Goal: Information Seeking & Learning: Check status

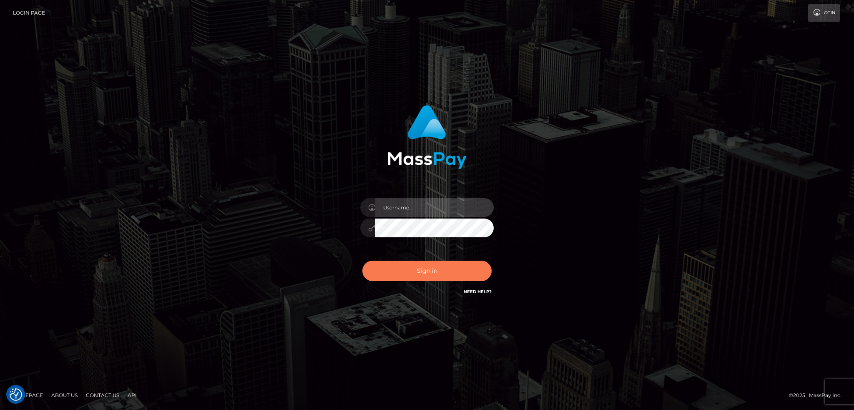
type input "alexstef"
click at [429, 266] on button "Sign in" at bounding box center [426, 271] width 129 height 20
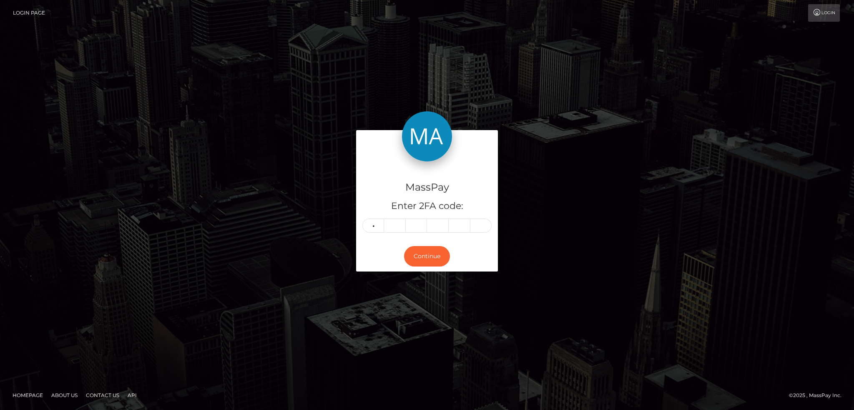
type input "4"
type input "8"
type input "4"
type input "2"
type input "3"
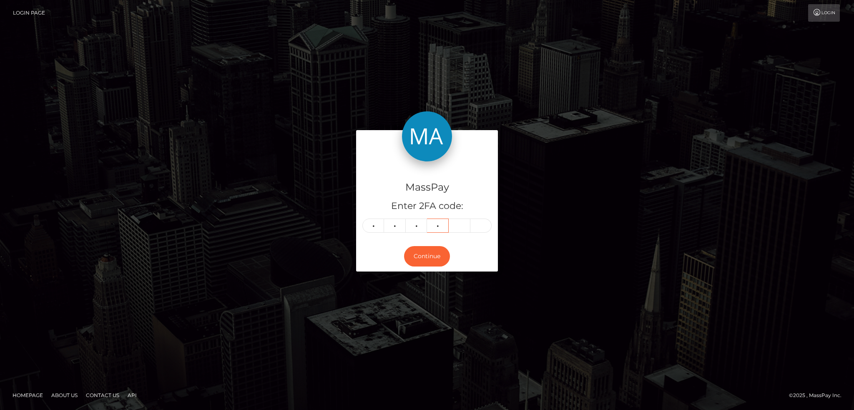
type input "5"
type input "7"
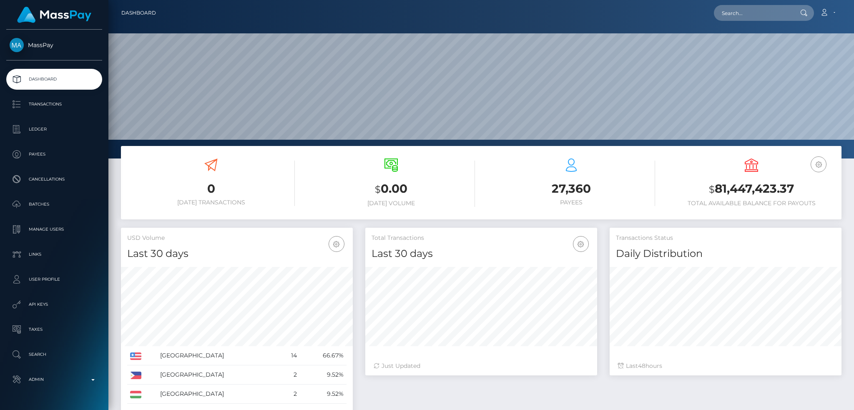
scroll to position [148, 231]
click at [743, 5] on input "text" at bounding box center [753, 13] width 78 height 16
paste input "poact_v8uheMWeLFoN"
type input "poact_v8uheMWeLFoN"
click at [745, 45] on link "Moaaz Salama" at bounding box center [747, 42] width 67 height 15
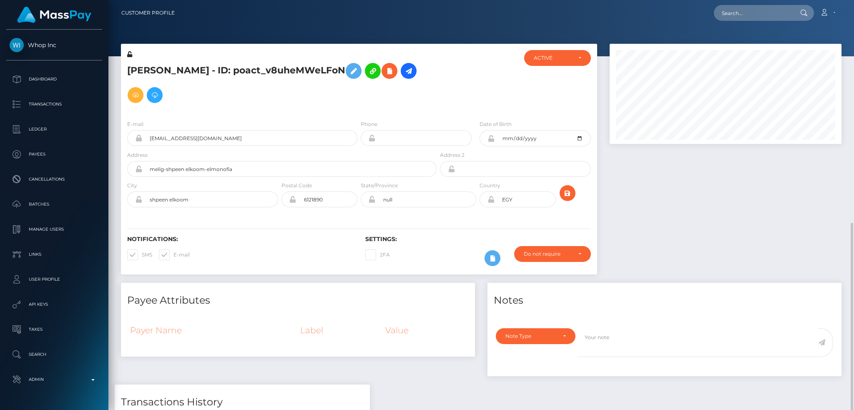
scroll to position [100, 231]
click at [384, 73] on icon at bounding box center [389, 71] width 10 height 10
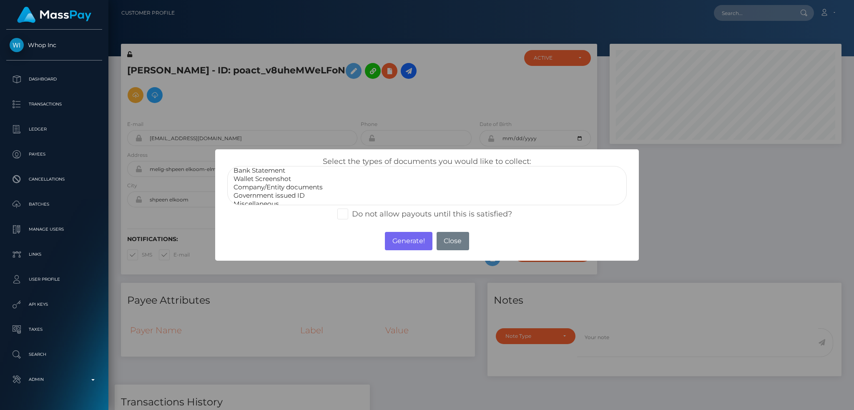
scroll to position [17, 0]
select select "Government issued ID"
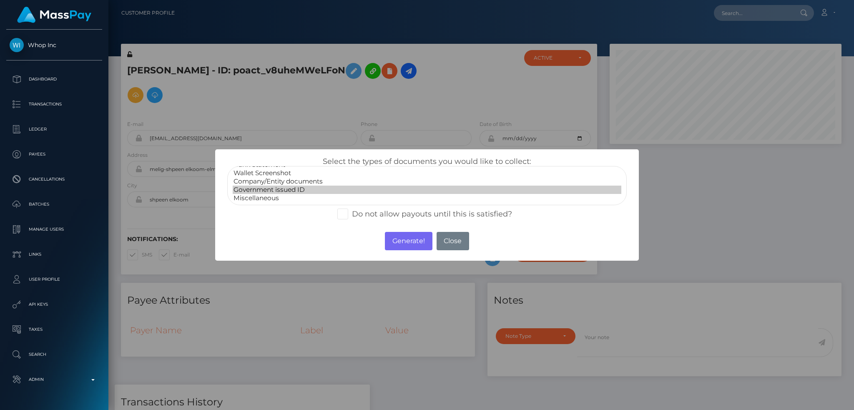
click at [284, 188] on option "Government issued ID" at bounding box center [427, 190] width 389 height 8
click at [727, 203] on div "× Select the types of documents you would like to collect: Paper Check Bank Sta…" at bounding box center [427, 205] width 854 height 410
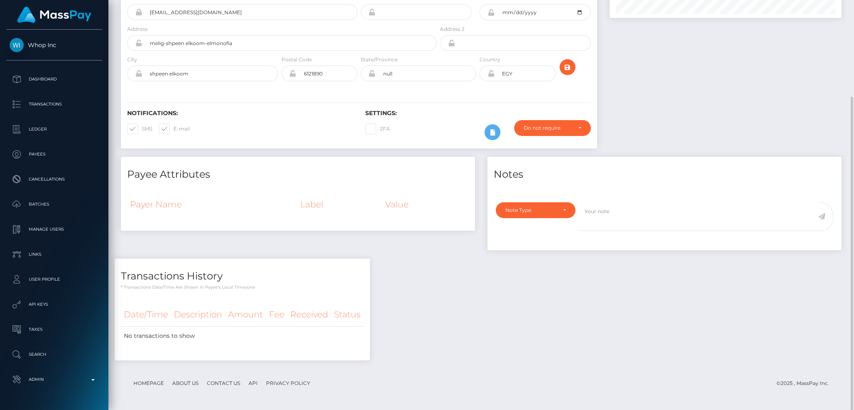
scroll to position [0, 0]
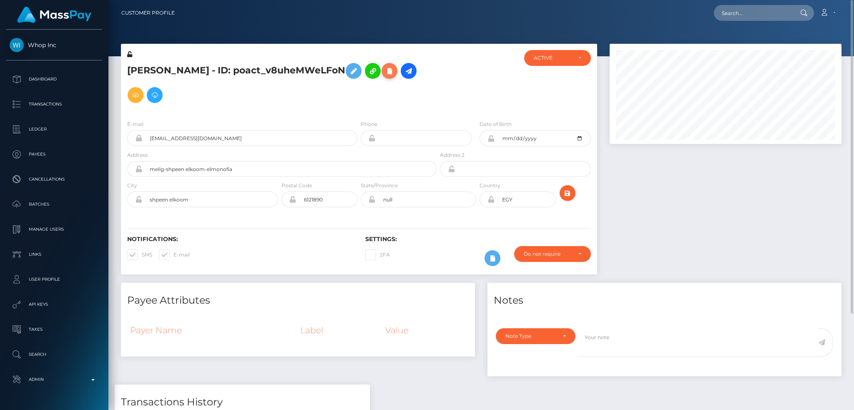
click at [384, 73] on icon at bounding box center [389, 71] width 10 height 10
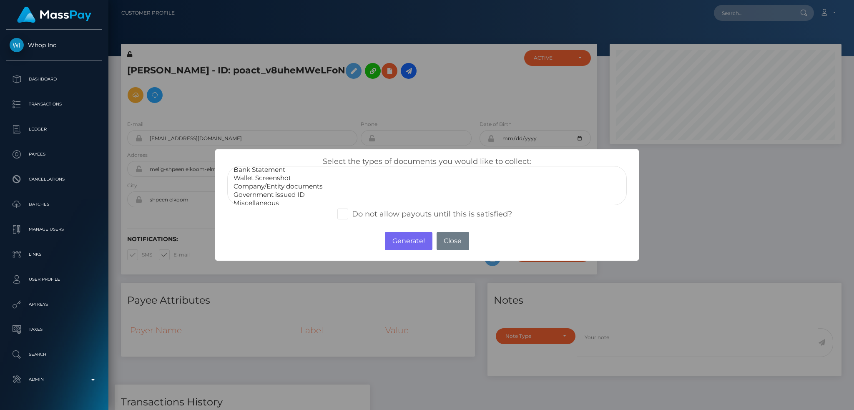
scroll to position [17, 0]
select select "Government issued ID"
click at [305, 190] on option "Government issued ID" at bounding box center [427, 190] width 389 height 8
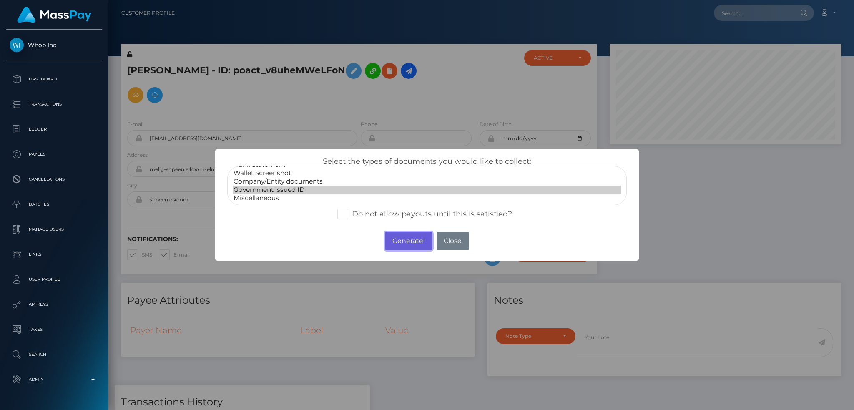
click at [407, 243] on button "Generate!" at bounding box center [408, 241] width 47 height 18
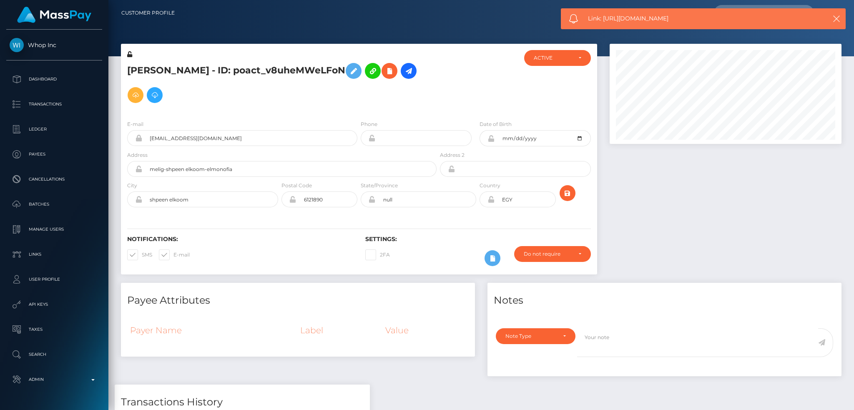
click at [654, 19] on span "Link: https://l.maspay.io/HgGOk" at bounding box center [699, 18] width 222 height 9
copy span "Link: https://l.maspay.io/HgGOk"
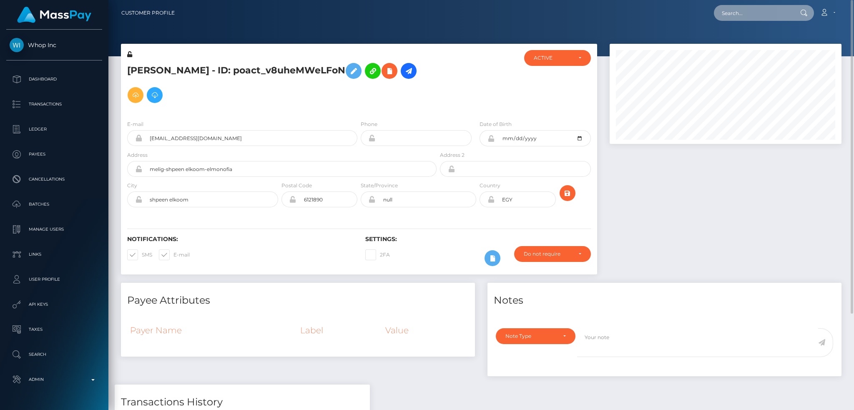
drag, startPoint x: 741, startPoint y: 15, endPoint x: 737, endPoint y: 16, distance: 4.3
click at [741, 15] on input "text" at bounding box center [753, 13] width 78 height 16
paste input "[EMAIL_ADDRESS][DOMAIN_NAME]"
type input "[EMAIL_ADDRESS][DOMAIN_NAME]"
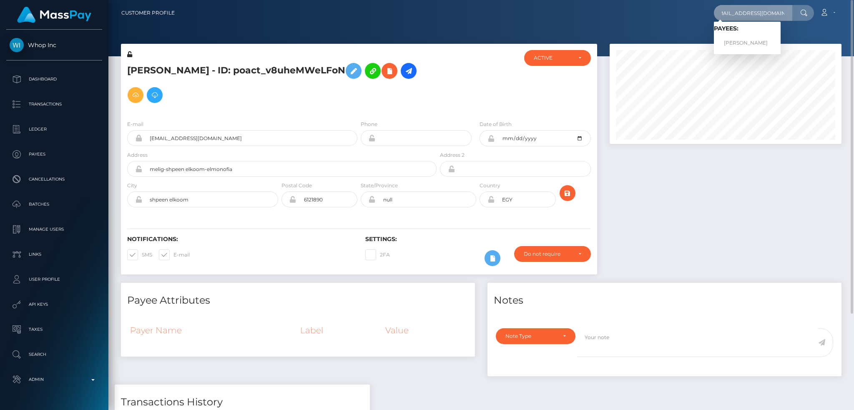
scroll to position [0, 0]
click at [720, 46] on link "Fadi Alsaloum" at bounding box center [747, 42] width 67 height 15
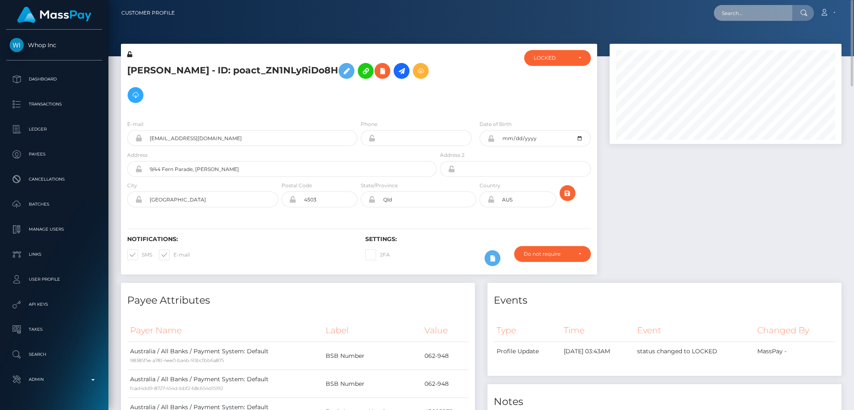
click at [737, 8] on input "text" at bounding box center [753, 13] width 78 height 16
paste input "executionovertime@gmail.com"
type input "executionovertime@gmail.com"
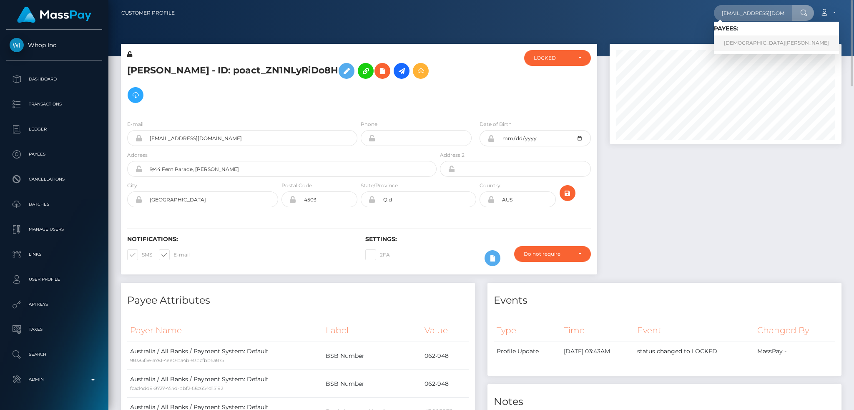
drag, startPoint x: 750, startPoint y: 46, endPoint x: 689, endPoint y: 43, distance: 60.9
click at [749, 46] on link "Muhammad Younas" at bounding box center [776, 42] width 125 height 15
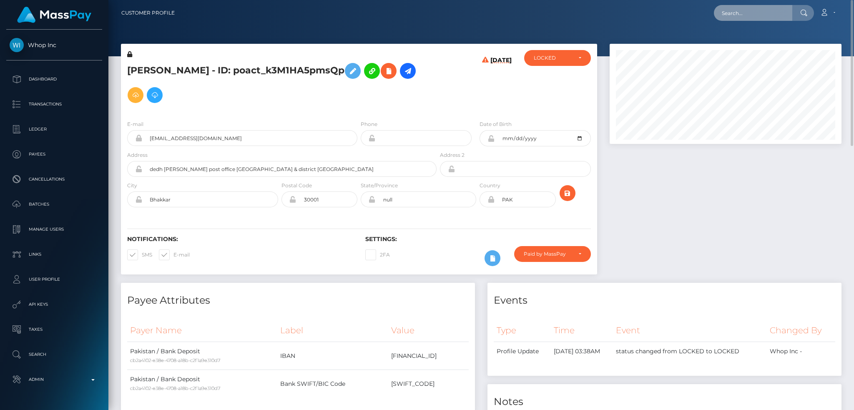
click at [749, 13] on input "text" at bounding box center [753, 13] width 78 height 16
paste input "jeremyjohnson711@gmail.com"
type input "jeremyjohnson711@gmail.com"
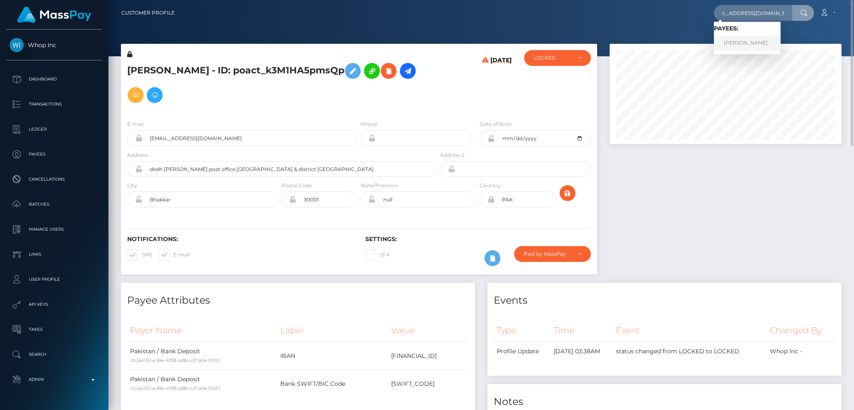
click at [750, 41] on link "JEREMY JOHNSON" at bounding box center [747, 42] width 67 height 15
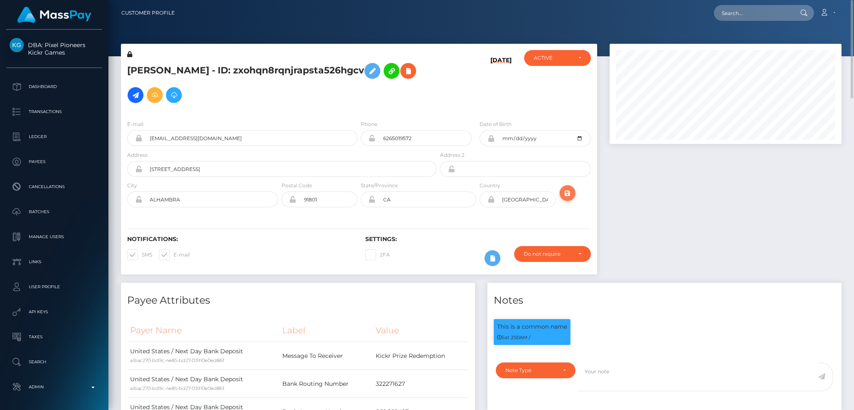
click at [567, 199] on button "submit" at bounding box center [568, 193] width 16 height 16
click at [733, 15] on input "text" at bounding box center [753, 13] width 78 height 16
paste input "[EMAIL_ADDRESS][DOMAIN_NAME]"
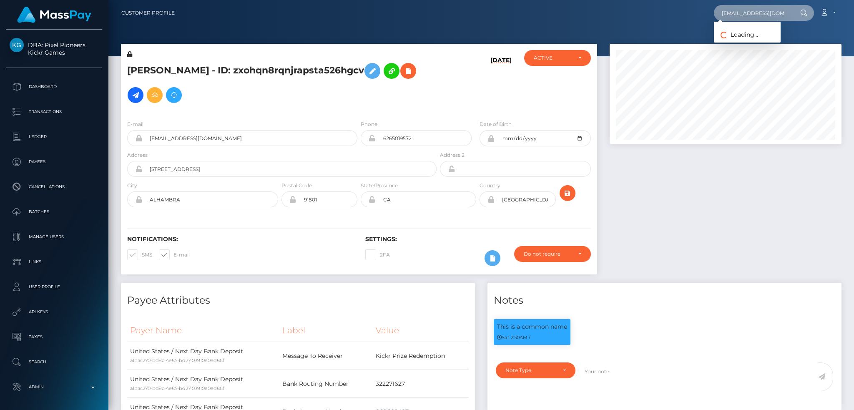
type input "[EMAIL_ADDRESS][DOMAIN_NAME]"
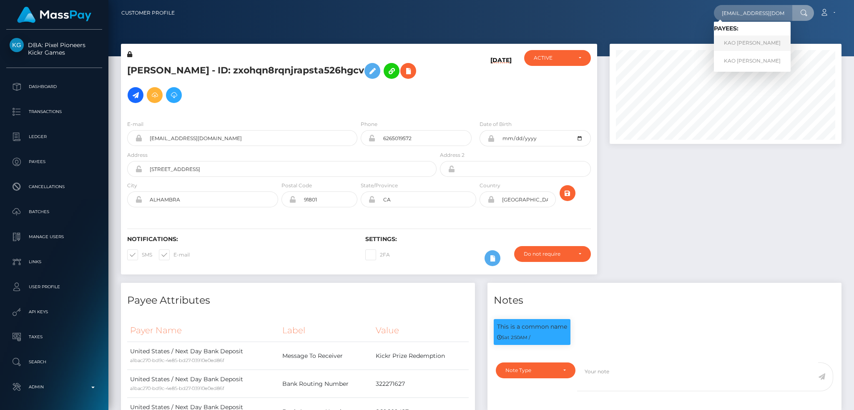
click at [744, 40] on link "KAO CHIEM SAELEE" at bounding box center [752, 42] width 77 height 15
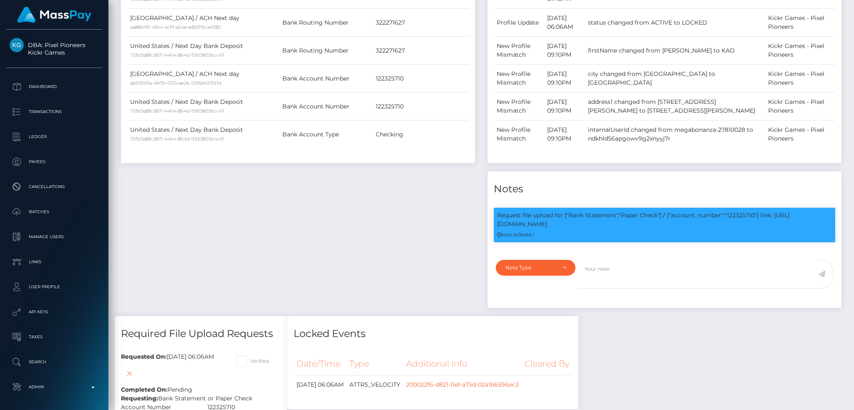
scroll to position [100, 231]
click at [738, 216] on p "Request file upload for ["Bank Statement","Paper Check"] / {"account_number":"1…" at bounding box center [664, 220] width 335 height 18
copy p "122325710"
drag, startPoint x: 728, startPoint y: 213, endPoint x: 733, endPoint y: 223, distance: 10.8
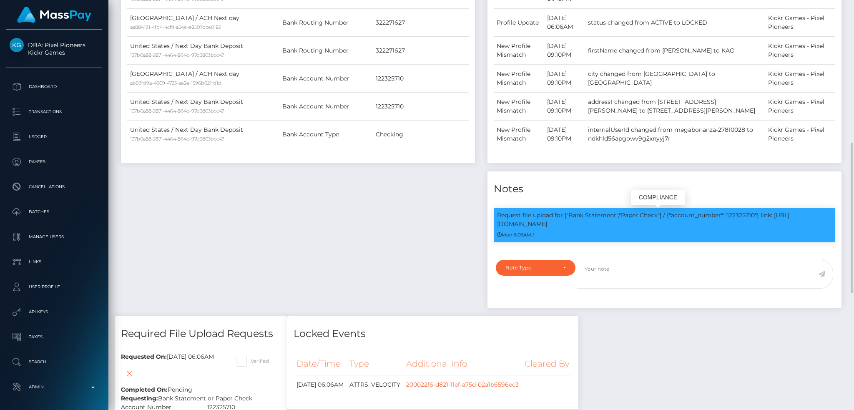
click at [733, 223] on p "Request file upload for ["Bank Statement","Paper Check"] / {"account_number":"1…" at bounding box center [664, 220] width 335 height 18
copy p "122325710"} link: [URL][DOMAIN_NAME]"
click at [750, 336] on div "Payee Attributes Payer Name Label Value [GEOGRAPHIC_DATA] / ACH Next day 871523…" at bounding box center [481, 290] width 733 height 793
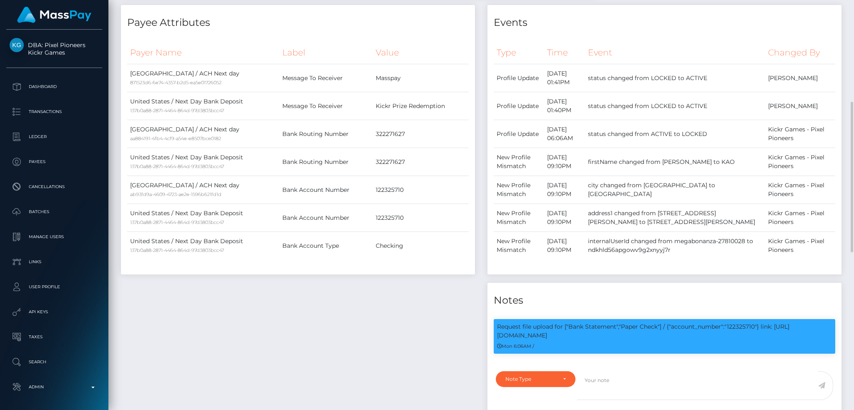
scroll to position [0, 0]
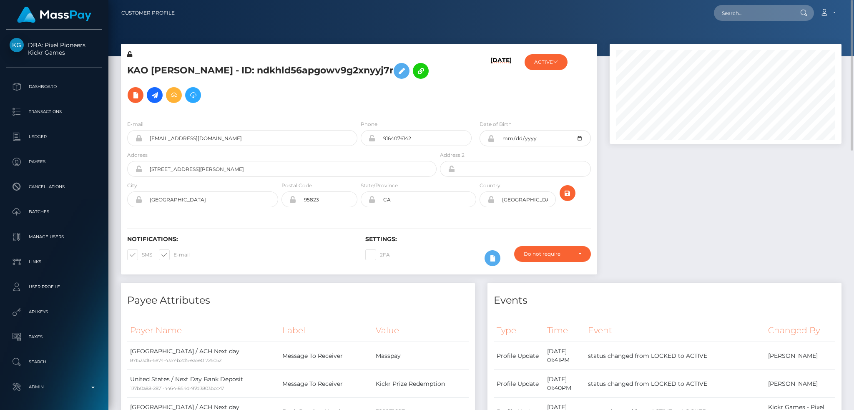
click at [658, 219] on div at bounding box center [725, 163] width 244 height 239
click at [640, 9] on input "text" at bounding box center [753, 13] width 78 height 16
paste input "804774708888227840_18"
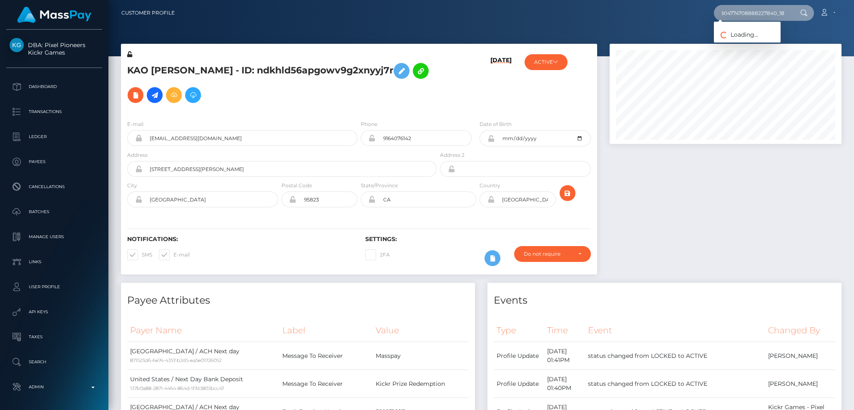
type input "804774708888227840_18"
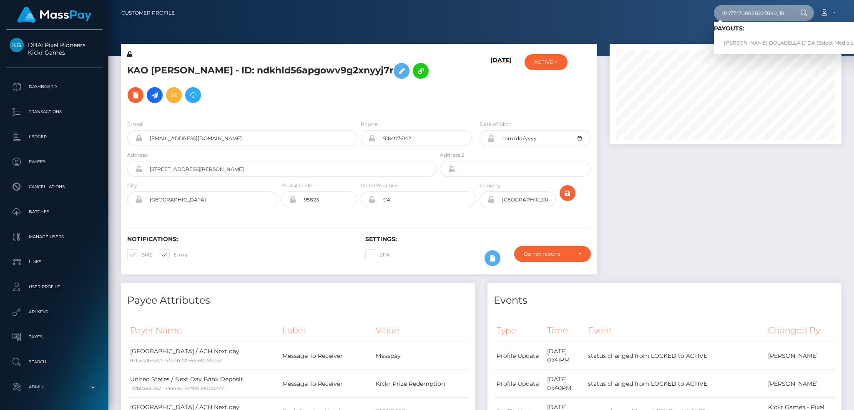
scroll to position [0, 0]
click at [640, 40] on link "VICTORIA DIAS DOLABELLA LTDA (Select Media LLC - )" at bounding box center [795, 42] width 163 height 15
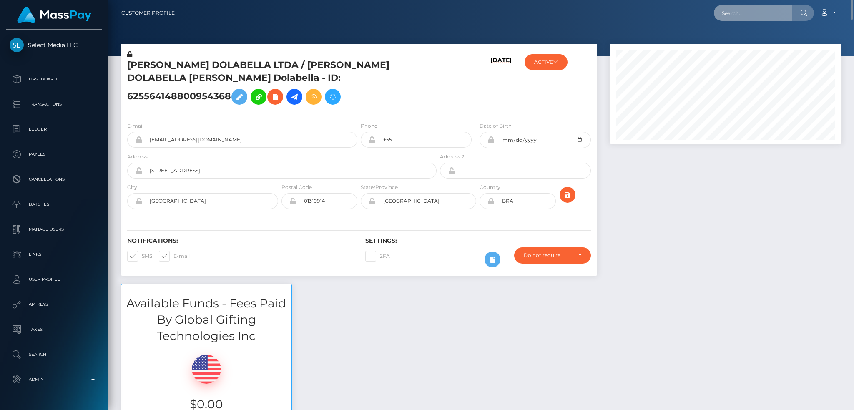
click at [748, 8] on input "text" at bounding box center [753, 13] width 78 height 16
paste input "MSP0303f773c2b75b5"
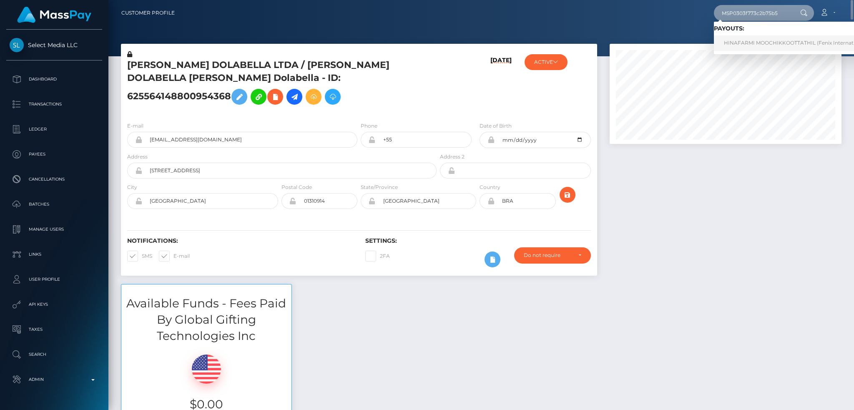
type input "MSP0303f773c2b75b5"
click at [739, 38] on link "HINAFARMI MOOCHIKKOOTTATHIL (Fenix International Limited - )" at bounding box center [808, 42] width 188 height 15
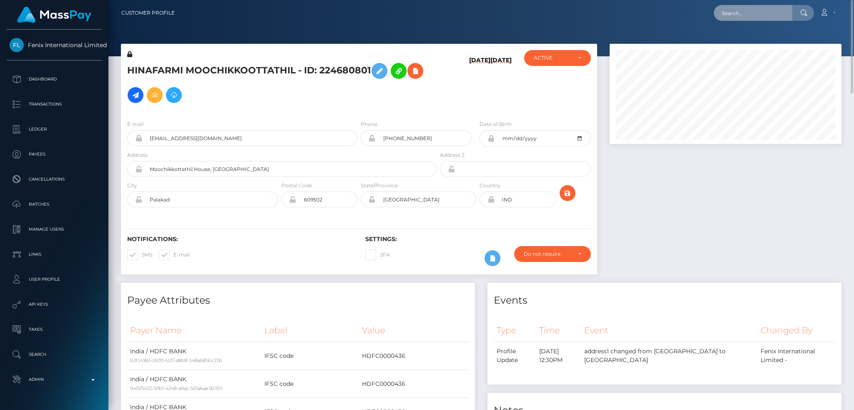
click at [722, 13] on input "text" at bounding box center [753, 13] width 78 height 16
paste input "poact_PVhPuDXMXHQU"
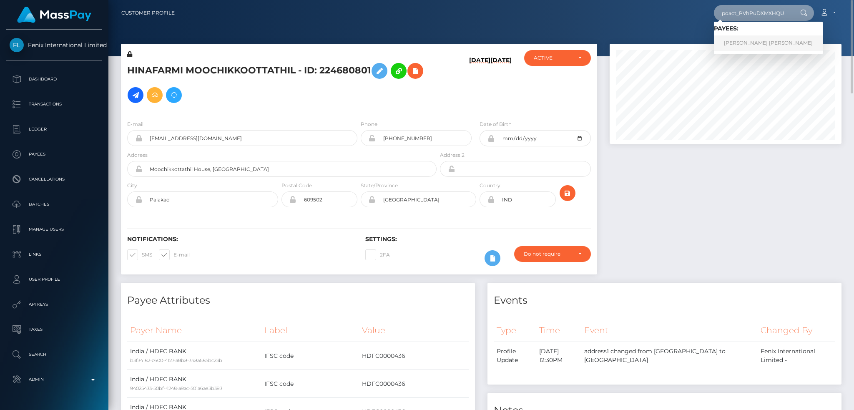
type input "poact_PVhPuDXMXHQU"
click at [745, 43] on link "Otis Moras young" at bounding box center [768, 42] width 109 height 15
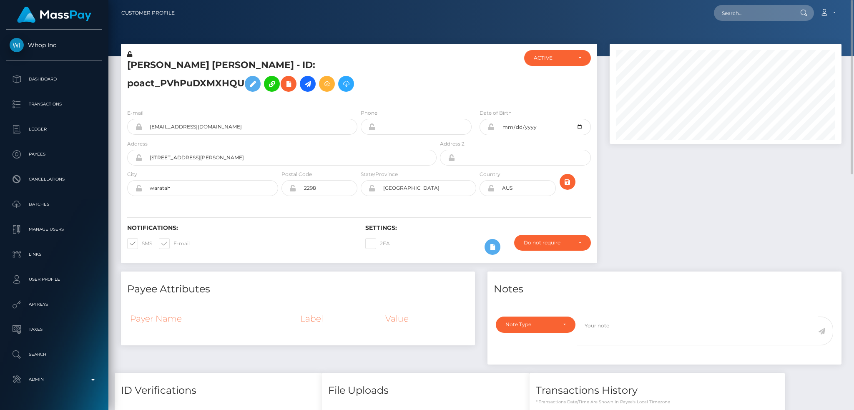
click at [727, 21] on div "Loading... Loading... Account Edit Profile Logout" at bounding box center [511, 13] width 660 height 18
click at [720, 14] on input "text" at bounding box center [753, 13] width 78 height 16
paste input "[EMAIL_ADDRESS][DOMAIN_NAME]"
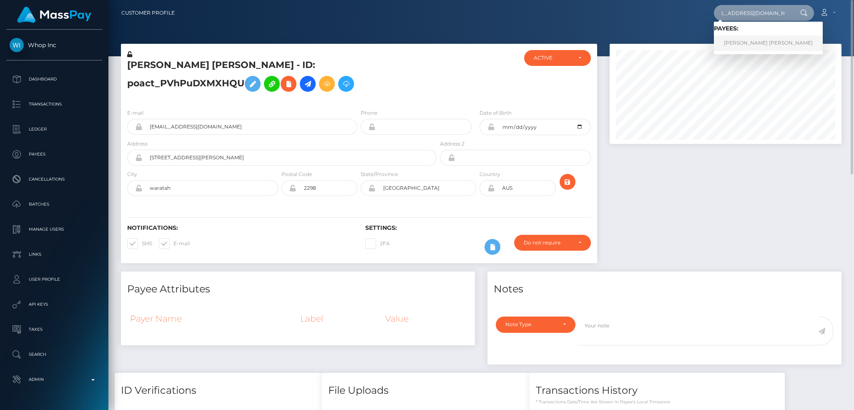
type input "[EMAIL_ADDRESS][DOMAIN_NAME]"
click at [737, 43] on link "[PERSON_NAME] [PERSON_NAME]" at bounding box center [768, 42] width 109 height 15
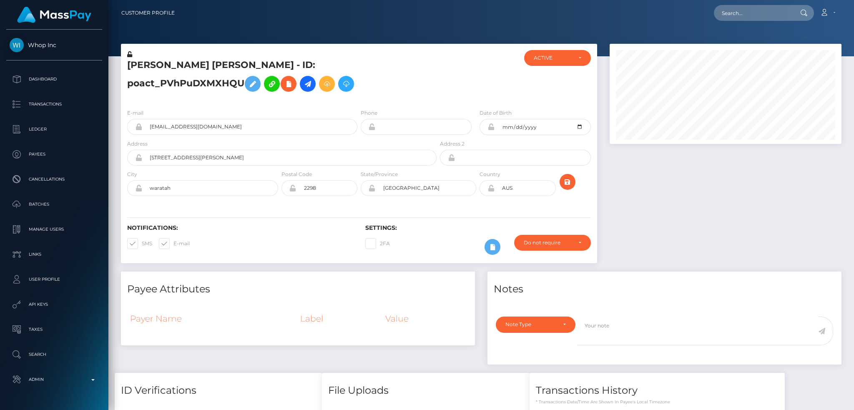
scroll to position [100, 231]
click at [269, 69] on h5 "[PERSON_NAME] [PERSON_NAME] - ID: poact_PVhPuDXMXHQU" at bounding box center [279, 77] width 305 height 37
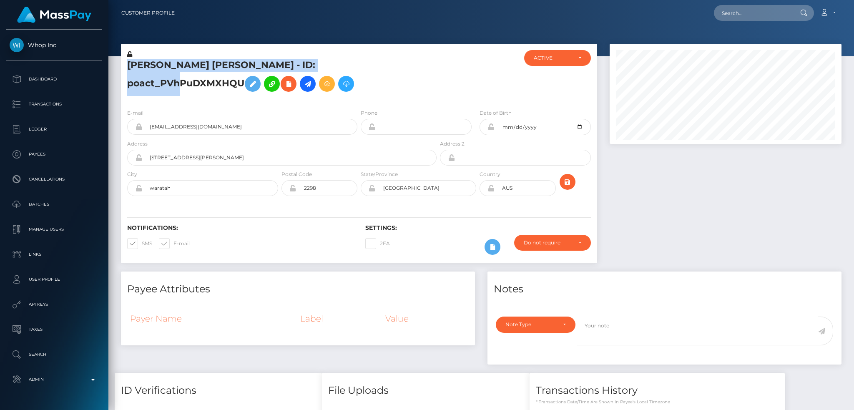
click at [269, 69] on h5 "[PERSON_NAME] [PERSON_NAME] - ID: poact_PVhPuDXMXHQU" at bounding box center [279, 77] width 305 height 37
copy h5 "[PERSON_NAME] [PERSON_NAME] - ID: poact_PVhPuDXMXHQU"
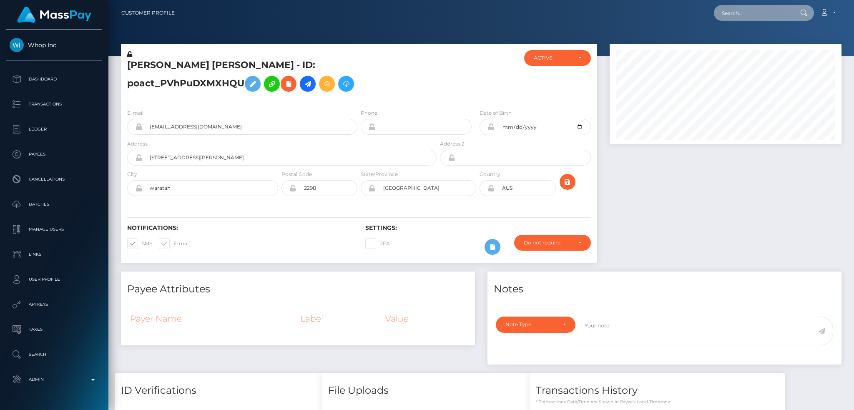
drag, startPoint x: 755, startPoint y: 10, endPoint x: 736, endPoint y: 13, distance: 19.8
click at [755, 10] on input "text" at bounding box center [753, 13] width 78 height 16
paste input "[EMAIL_ADDRESS][DOMAIN_NAME]"
type input "[EMAIL_ADDRESS][DOMAIN_NAME]"
click at [750, 45] on link "[PERSON_NAME]" at bounding box center [747, 42] width 67 height 15
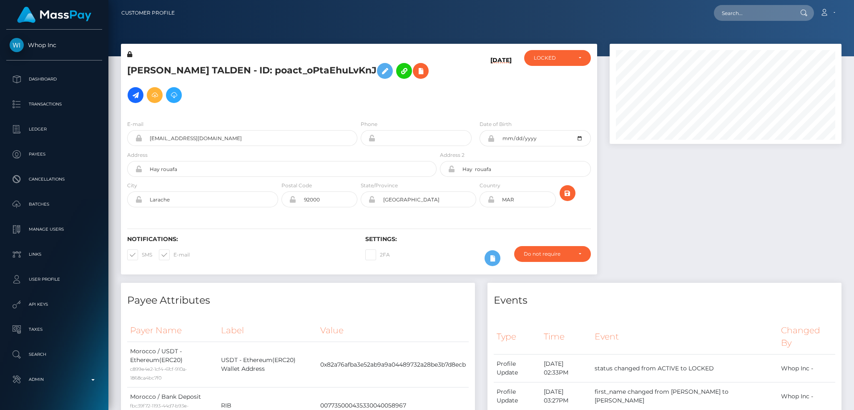
scroll to position [100, 231]
click at [263, 75] on h5 "[PERSON_NAME] TALDEN - ID: poact_oPtaEhuLvKnJ" at bounding box center [279, 83] width 305 height 48
click at [262, 75] on h5 "[PERSON_NAME] TALDEN - ID: poact_oPtaEhuLvKnJ" at bounding box center [279, 83] width 305 height 48
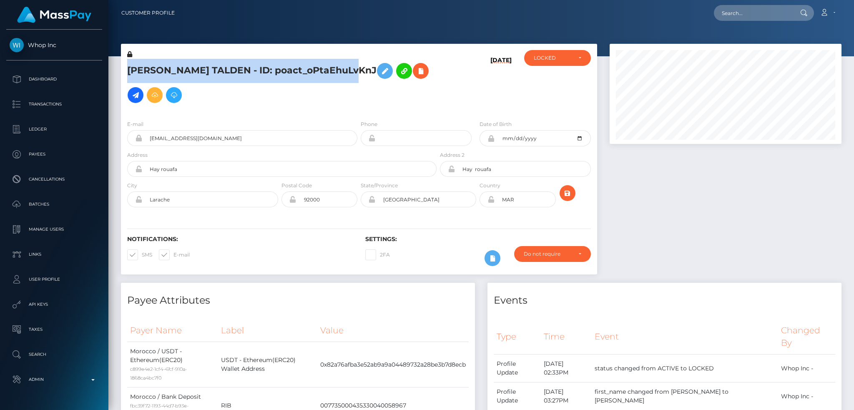
click at [262, 75] on h5 "[PERSON_NAME] TALDEN - ID: poact_oPtaEhuLvKnJ" at bounding box center [279, 83] width 305 height 48
copy h5 "[PERSON_NAME] TALDEN - ID: poact_oPtaEhuLvKnJ"
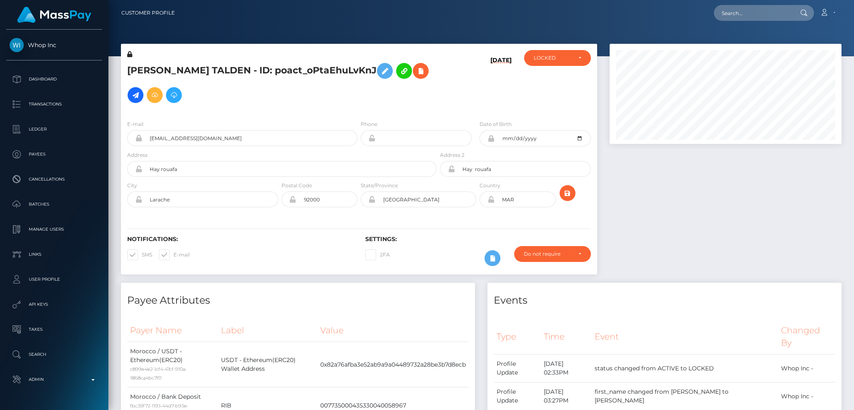
click at [271, 72] on h5 "ADAM AIT TALDEN - ID: poact_oPtaEhuLvKnJ" at bounding box center [279, 83] width 305 height 48
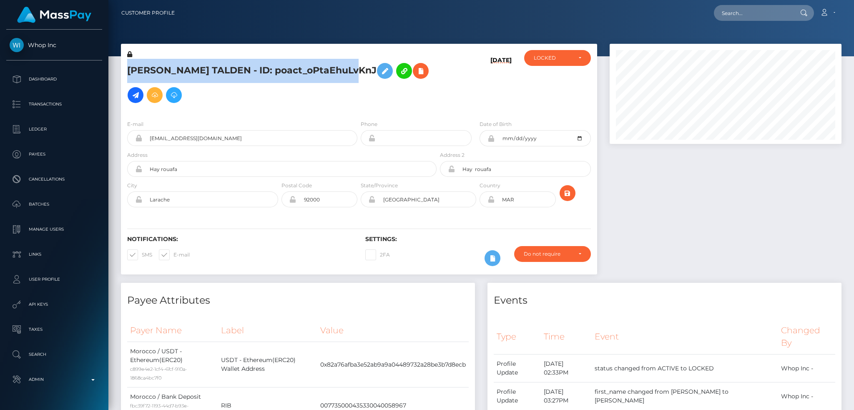
click at [271, 72] on h5 "ADAM AIT TALDEN - ID: poact_oPtaEhuLvKnJ" at bounding box center [279, 83] width 305 height 48
copy h5 "ADAM AIT TALDEN - ID: poact_oPtaEhuLvKnJ"
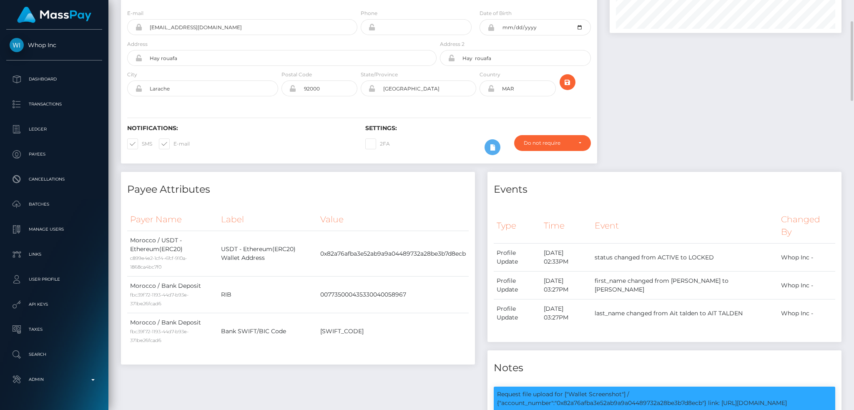
scroll to position [0, 0]
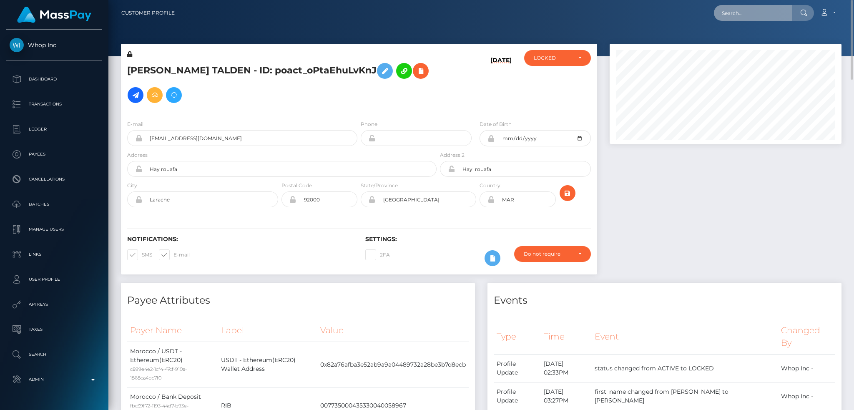
click at [764, 13] on input "text" at bounding box center [753, 13] width 78 height 16
paste input "deprogrammiert@gmail.com"
type input "deprogrammiert@gmail.com"
click at [754, 46] on link "Yannick Favresse" at bounding box center [747, 42] width 67 height 15
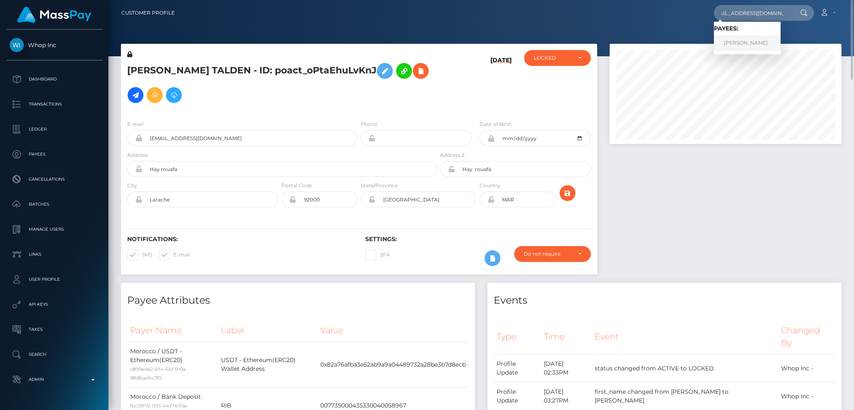
scroll to position [0, 0]
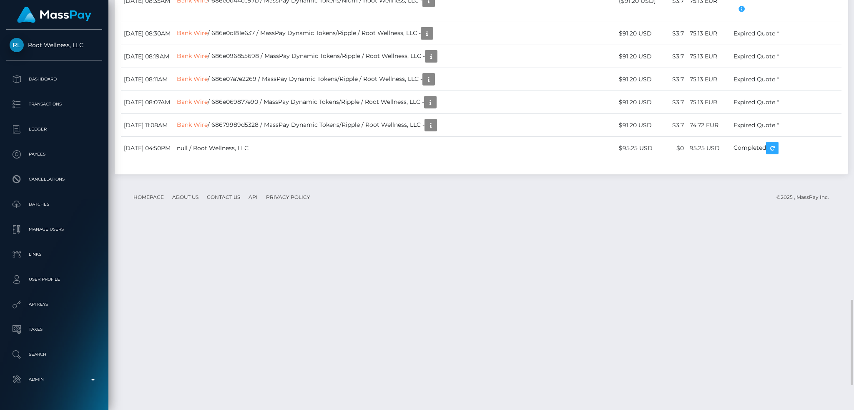
scroll to position [100, 231]
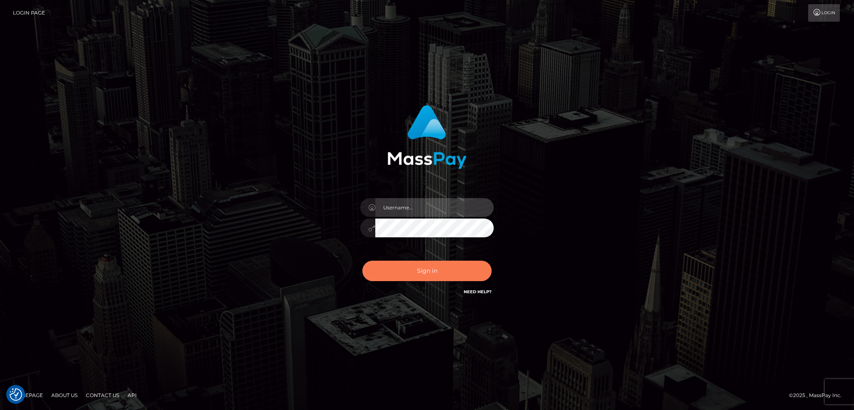
type input "alexstef"
click at [419, 270] on button "Sign in" at bounding box center [426, 271] width 129 height 20
type input "alexstef"
click at [415, 267] on button "Sign in" at bounding box center [426, 271] width 129 height 20
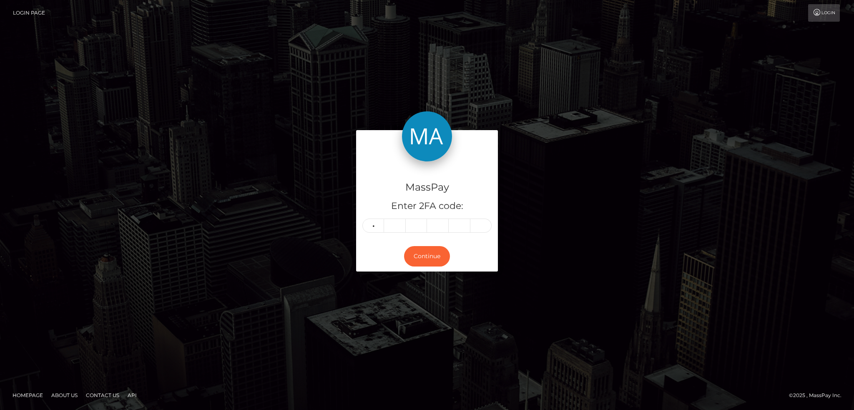
type input "0"
type input "7"
type input "0"
type input "8"
type input "5"
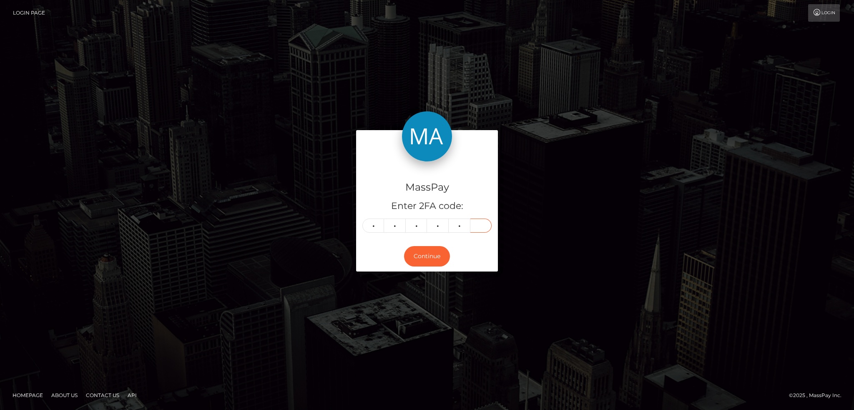
type input "0"
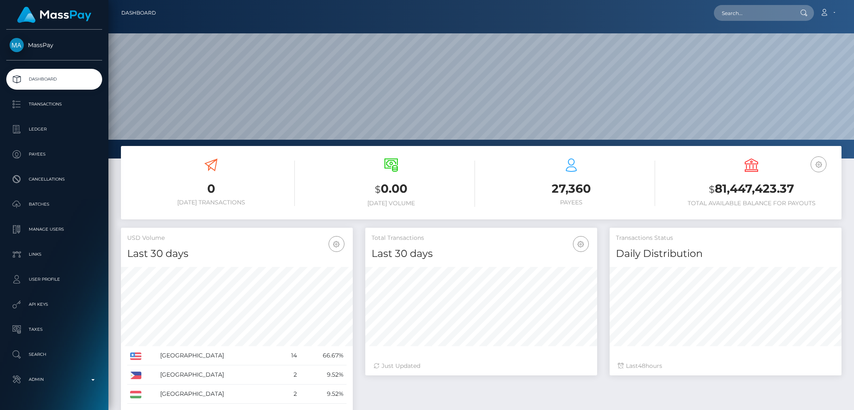
scroll to position [148, 231]
click at [745, 10] on input "text" at bounding box center [753, 13] width 78 height 16
paste input "30a9b61b-cf69-42ae-9d82-6119413728ac"
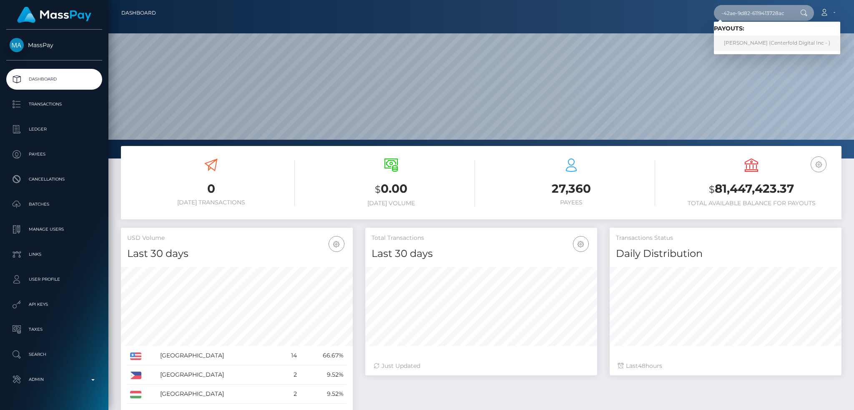
type input "30a9b61b-cf69-42ae-9d82-6119413728ac"
click at [751, 38] on link "Tammy Kwan (Centerfold Digital Inc - )" at bounding box center [777, 42] width 126 height 15
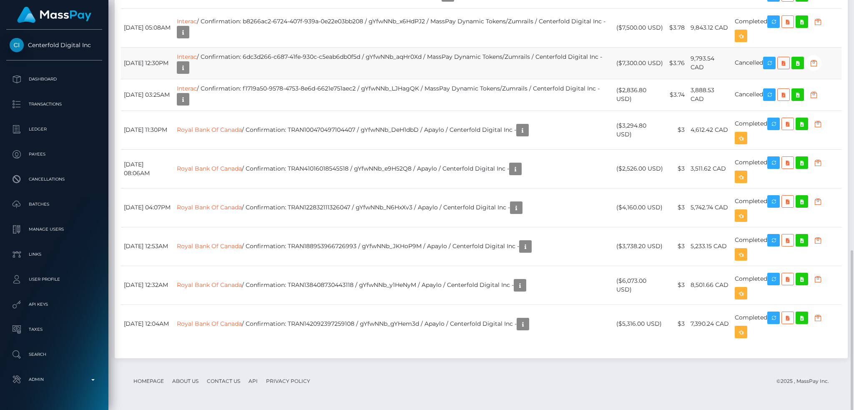
scroll to position [417, 0]
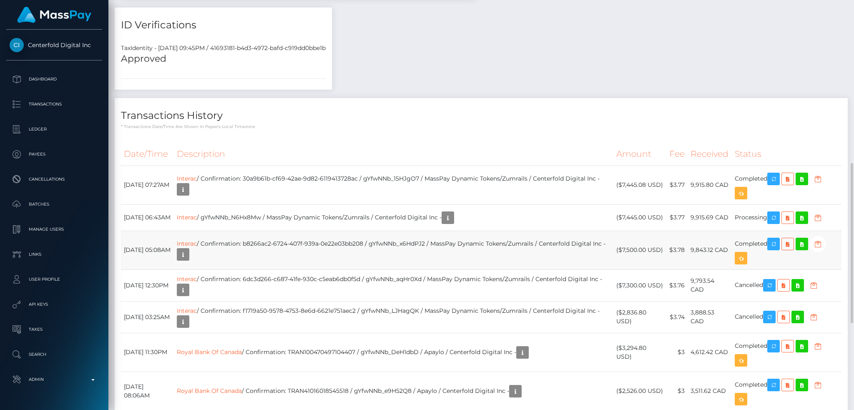
click at [482, 238] on td "Interac / Confirmation: b8266ac2-6724-407f-939a-0e22e03bb208 / gYfwNNb_x6HdPJ2 …" at bounding box center [393, 250] width 439 height 39
click at [778, 219] on icon "button" at bounding box center [773, 218] width 10 height 10
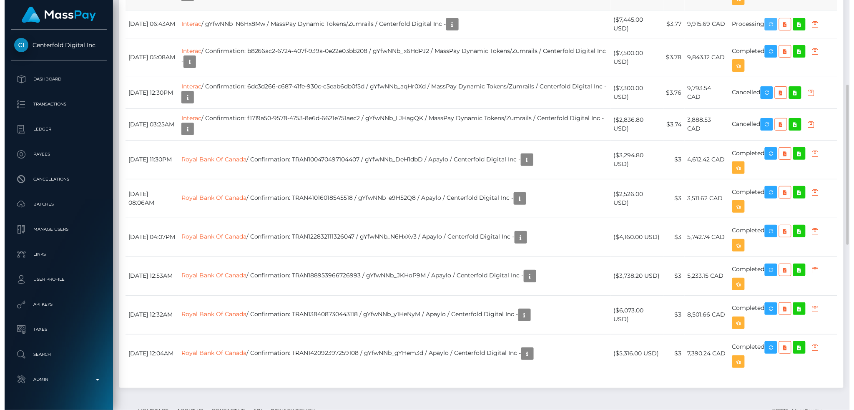
scroll to position [500, 0]
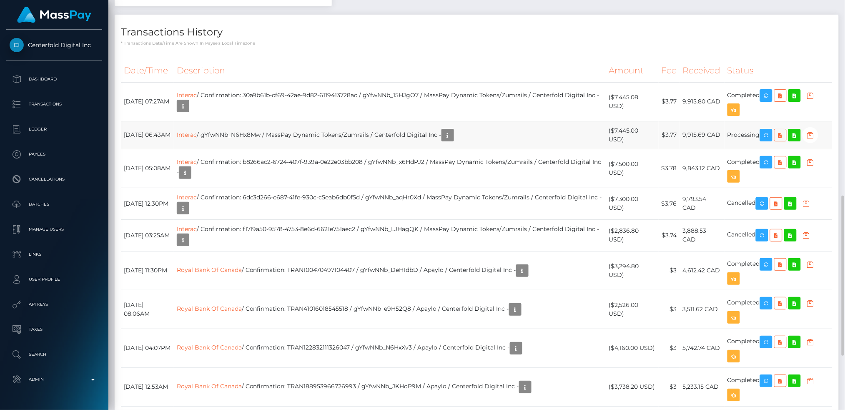
click at [350, 136] on td "Interac / gYfwNNb_N6Hx8Mw / MassPay Dynamic Tokens/Zumrails / Centerfold Digita…" at bounding box center [390, 135] width 432 height 28
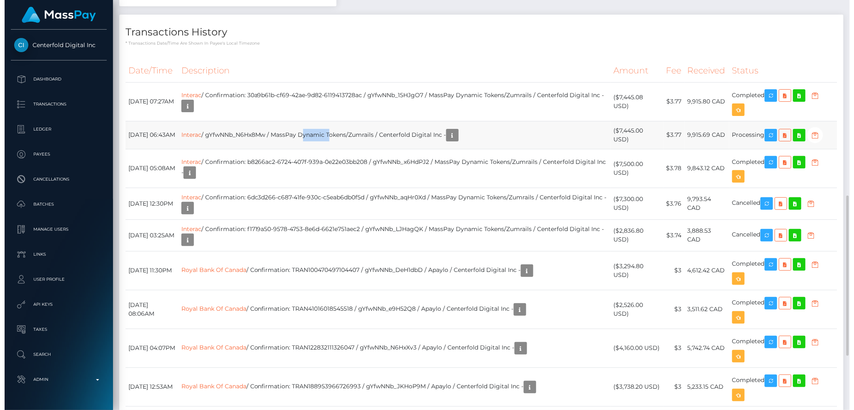
scroll to position [100, 231]
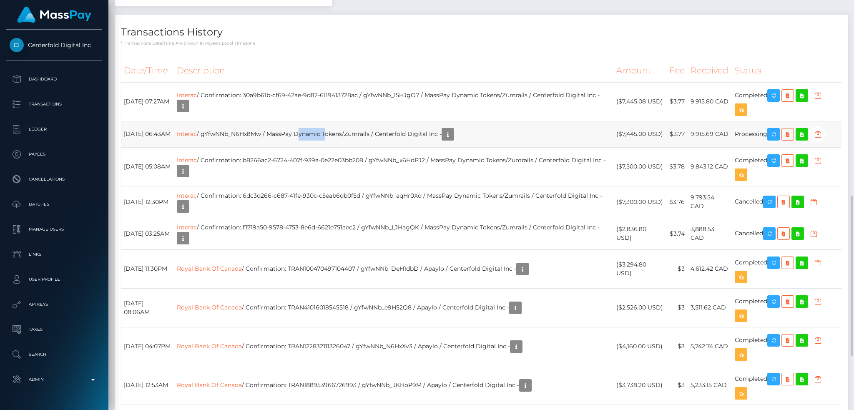
click at [350, 136] on td "Interac / gYfwNNb_N6Hx8Mw / MassPay Dynamic Tokens/Zumrails / Centerfold Digita…" at bounding box center [393, 134] width 439 height 26
copy td "Interac / gYfwNNb_N6Hx8Mw / MassPay Dynamic Tokens/Zumrails / Centerfold Digita…"
click at [197, 133] on link "Interac" at bounding box center [187, 134] width 20 height 8
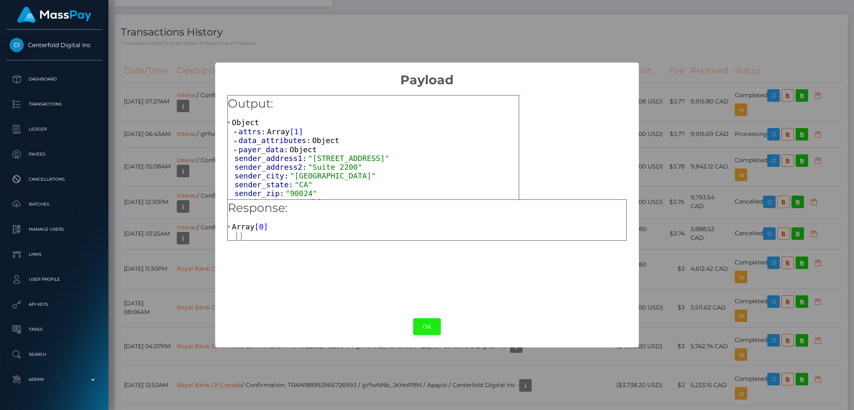
click at [431, 327] on button "OK" at bounding box center [427, 326] width 28 height 17
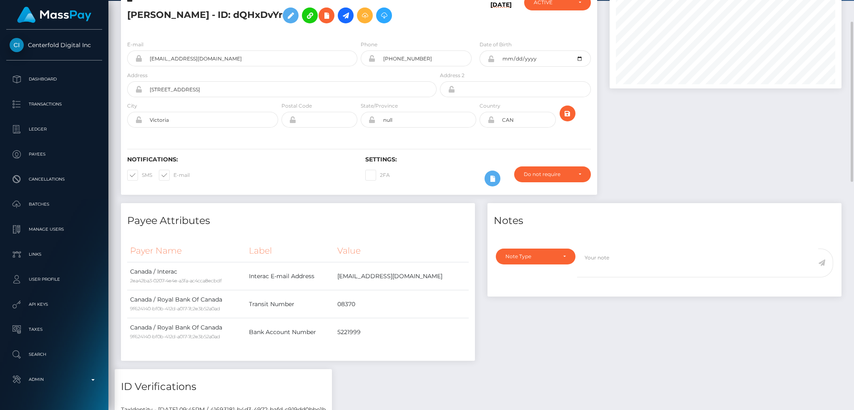
scroll to position [0, 0]
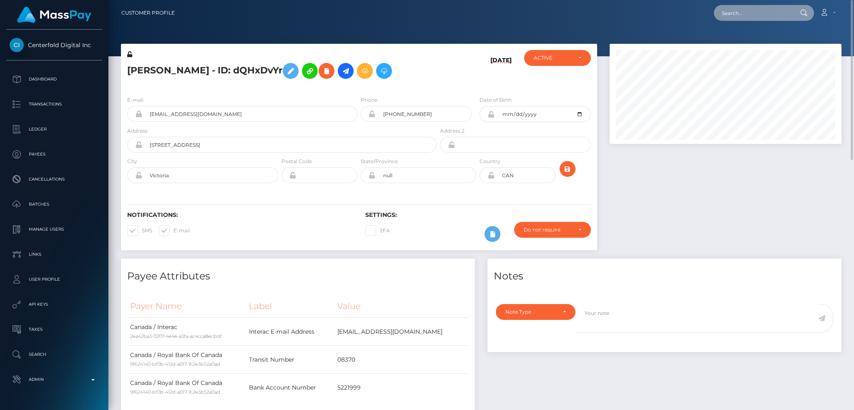
click at [768, 14] on input "text" at bounding box center [753, 13] width 78 height 16
paste input "georgina.nagel06@gmail.com"
type input "georgina.nagel06@gmail.com"
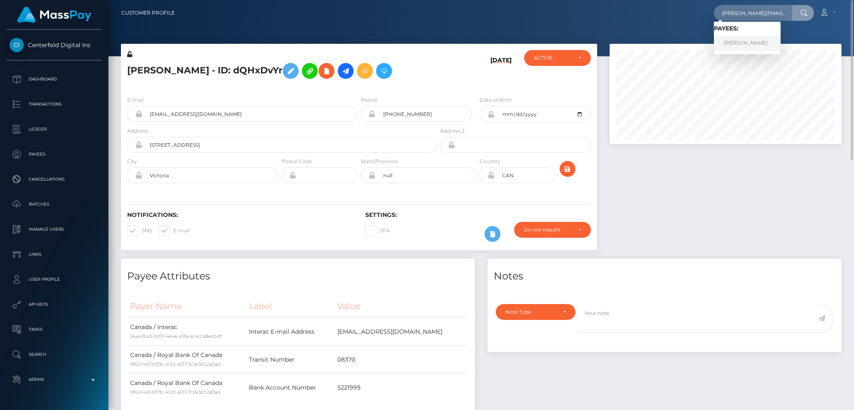
click at [747, 42] on link "Georgina Nagel" at bounding box center [747, 42] width 67 height 15
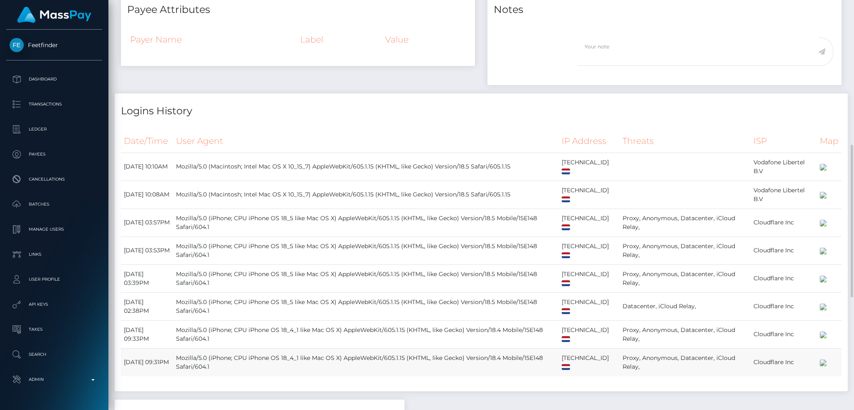
scroll to position [692, 0]
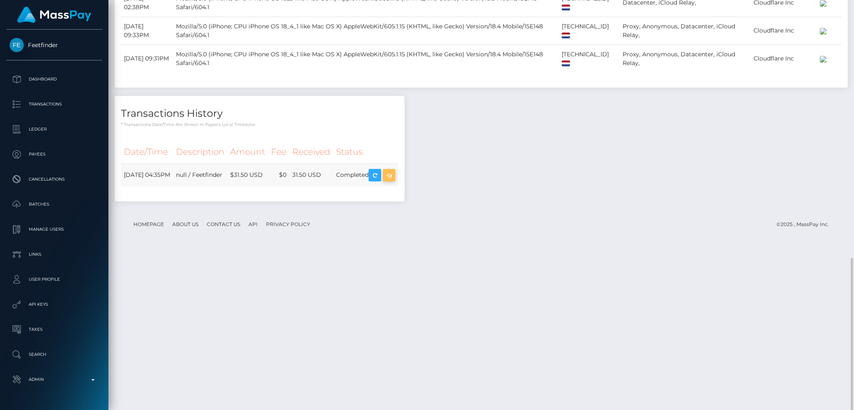
click at [394, 181] on icon "button" at bounding box center [389, 175] width 10 height 10
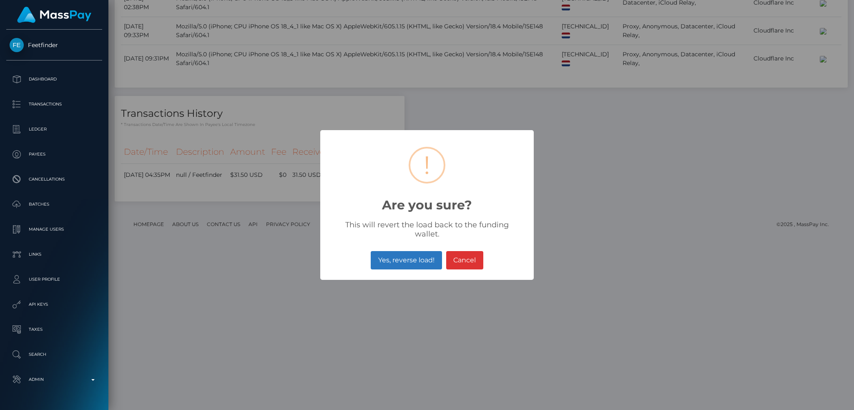
scroll to position [100, 231]
click at [400, 255] on button "Yes, reverse load!" at bounding box center [406, 260] width 71 height 18
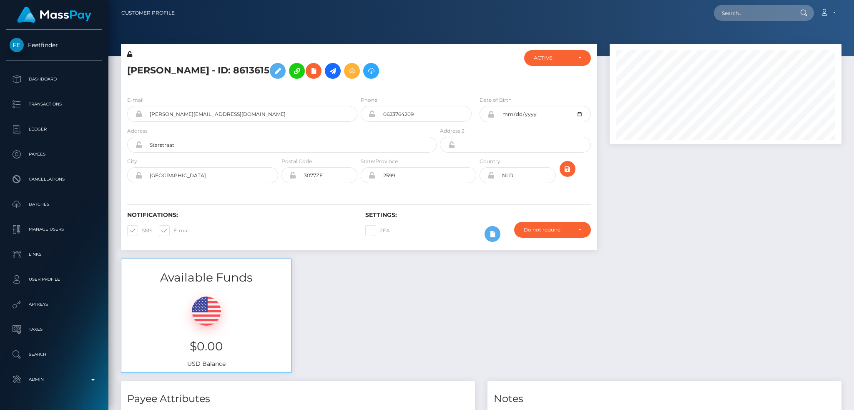
scroll to position [100, 231]
click at [743, 20] on div "Loading... Loading... Account Edit Profile Logout" at bounding box center [511, 13] width 660 height 18
click at [742, 14] on input "text" at bounding box center [753, 13] width 78 height 16
paste input "[EMAIL_ADDRESS][DOMAIN_NAME]"
type input "[EMAIL_ADDRESS][DOMAIN_NAME]"
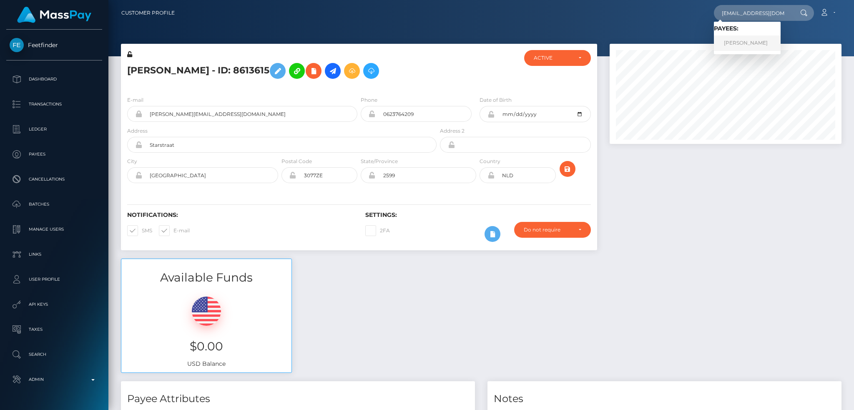
click at [737, 43] on link "PATRICIA ANEEGE" at bounding box center [747, 42] width 67 height 15
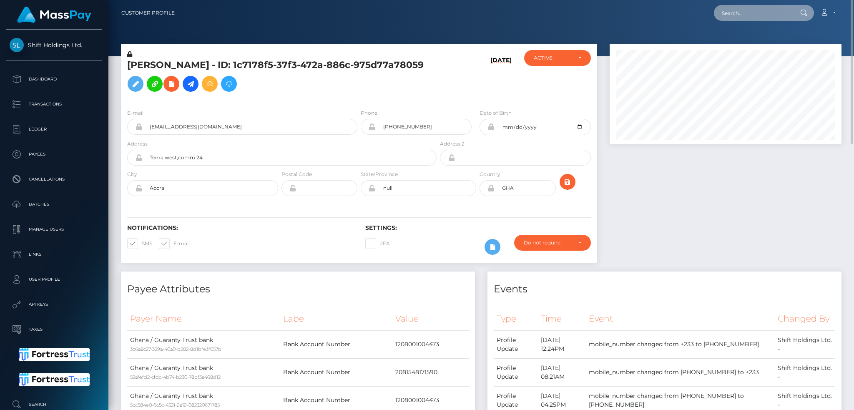
click at [765, 13] on input "text" at bounding box center [753, 13] width 78 height 16
paste input "[EMAIL_ADDRESS][DOMAIN_NAME]"
type input "[EMAIL_ADDRESS][DOMAIN_NAME]"
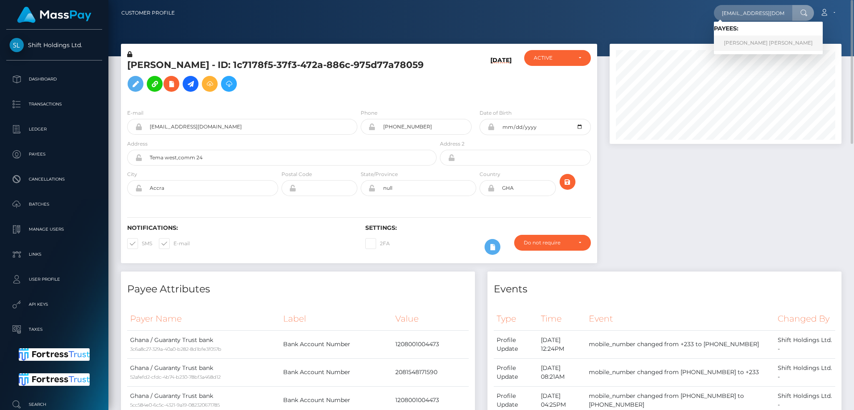
click at [762, 40] on link "Gleise rodrigues maciel da silva" at bounding box center [768, 42] width 109 height 15
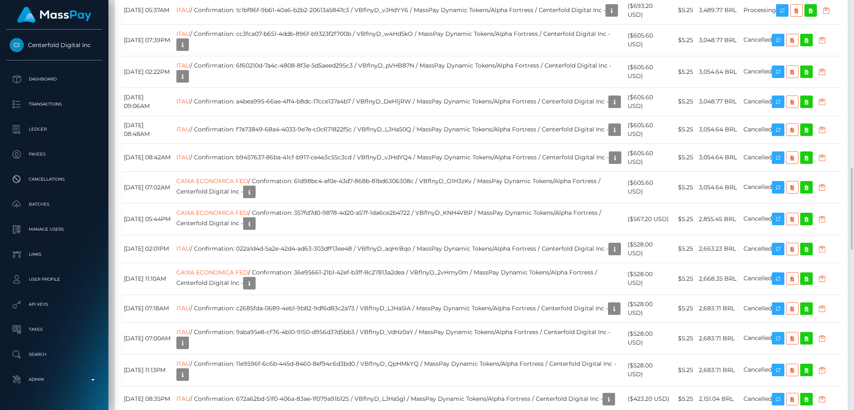
scroll to position [500, 0]
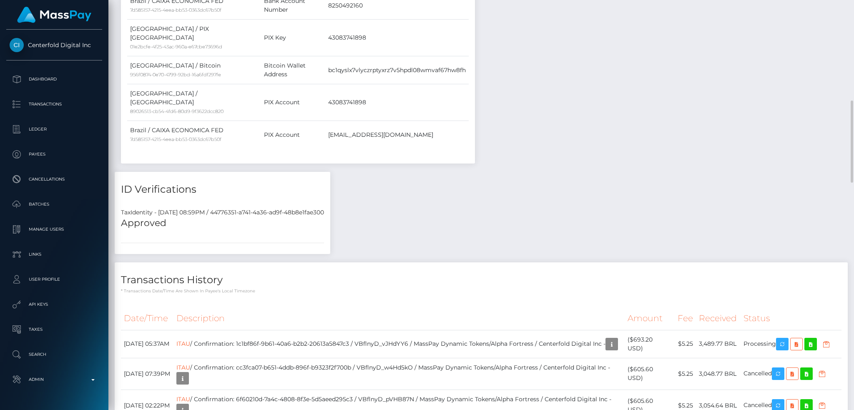
drag, startPoint x: 511, startPoint y: 303, endPoint x: 559, endPoint y: 306, distance: 48.1
click at [559, 330] on td "ITAU / Confirmation: 1c1bf86f-9b61-40a6-b2b2-20613a5847c3 / VBflnyD_vJHdYY6 / M…" at bounding box center [398, 344] width 451 height 28
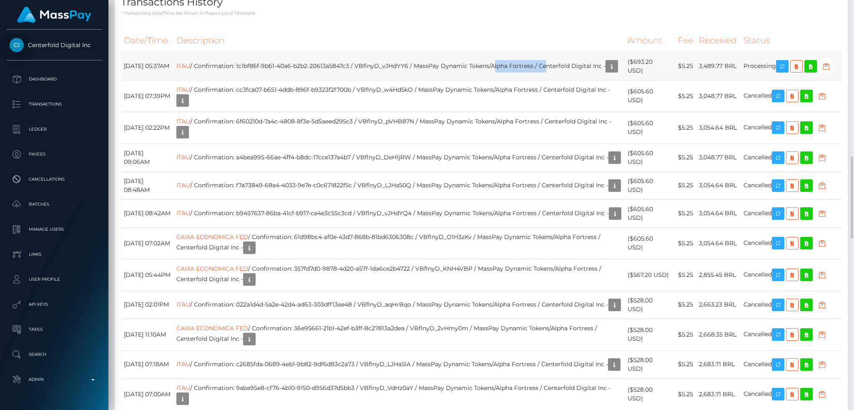
scroll to position [1001, 0]
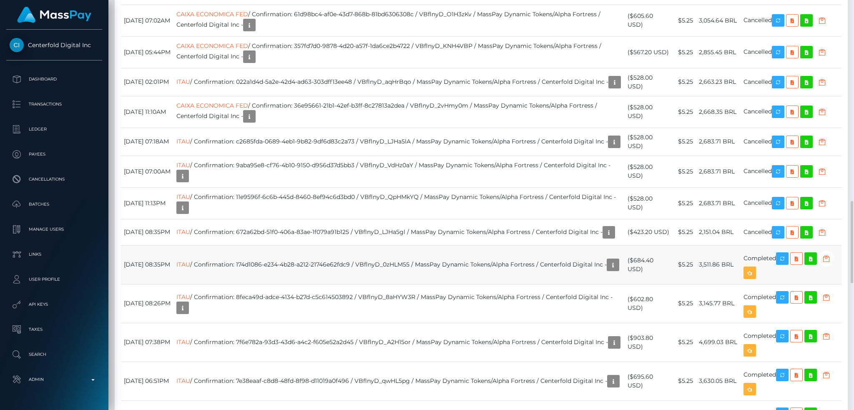
drag, startPoint x: 451, startPoint y: 259, endPoint x: 502, endPoint y: 262, distance: 51.0
click at [502, 262] on td "ITAU / Confirmation: 174d1086-e234-4b28-a212-21746e62fdc9 / VBflnyD_0zHLM55 / M…" at bounding box center [398, 264] width 451 height 39
drag, startPoint x: 474, startPoint y: 252, endPoint x: 513, endPoint y: 253, distance: 38.8
click at [512, 253] on td "ITAU / Confirmation: 174d1086-e234-4b28-a212-21746e62fdc9 / VBflnyD_0zHLM55 / M…" at bounding box center [398, 264] width 451 height 39
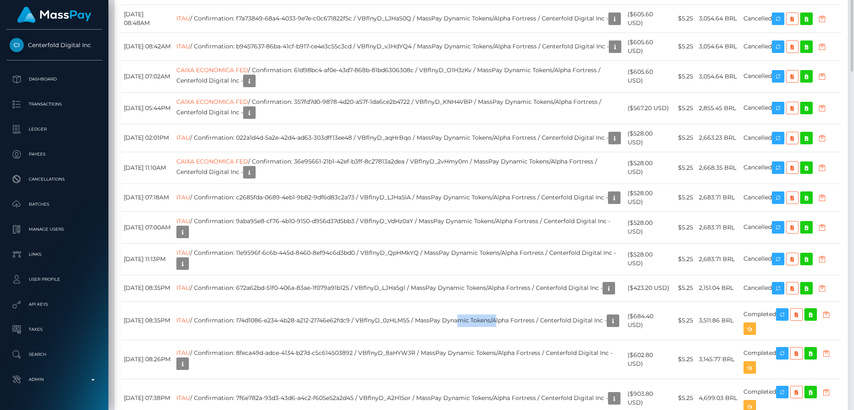
scroll to position [667, 0]
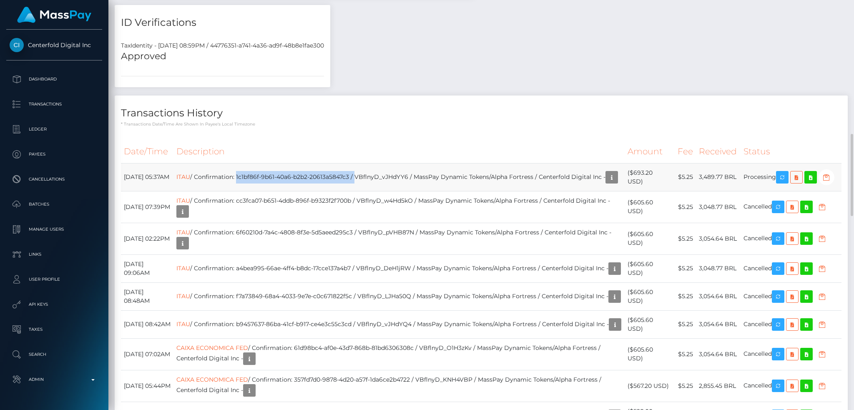
drag, startPoint x: 256, startPoint y: 136, endPoint x: 373, endPoint y: 140, distance: 116.8
click at [373, 163] on td "ITAU / Confirmation: 1c1bf86f-9b61-40a6-b2b2-20613a5847c3 / VBflnyD_vJHdYY6 / M…" at bounding box center [398, 177] width 451 height 28
click at [358, 163] on td "ITAU / Confirmation: 1c1bf86f-9b61-40a6-b2b2-20613a5847c3 / VBflnyD_vJHdYY6 / M…" at bounding box center [398, 177] width 451 height 28
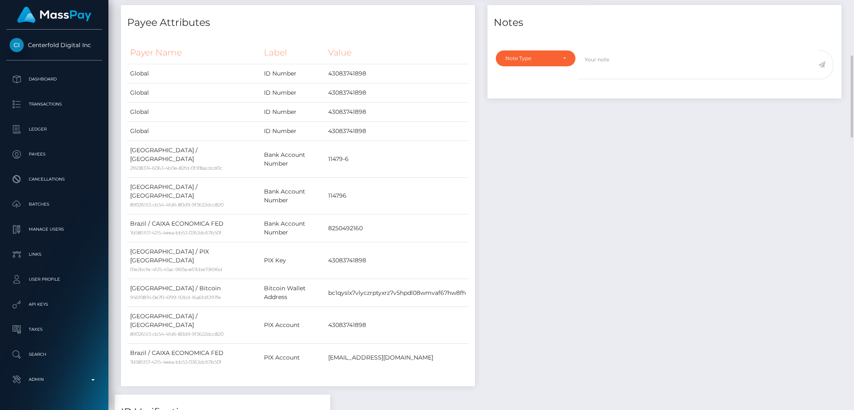
scroll to position [55, 0]
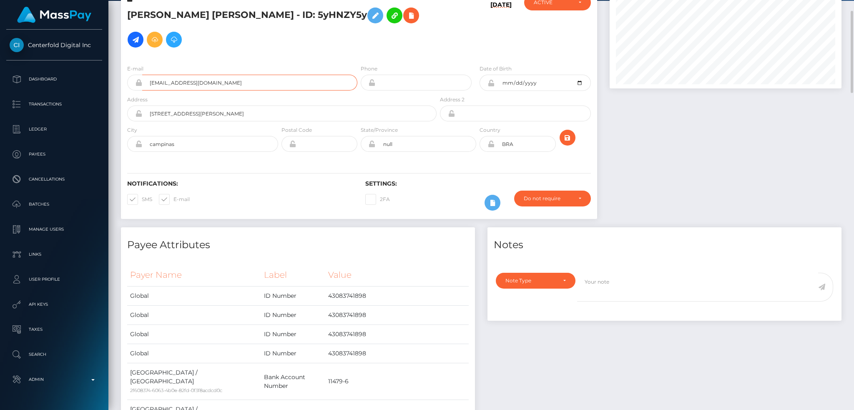
click at [272, 81] on input "gleiiimaciel@icloud.com" at bounding box center [249, 83] width 215 height 16
click at [147, 12] on h5 "Gleise rodrigues maciel da silva - ID: 5yHNZY5y" at bounding box center [279, 27] width 305 height 48
drag, startPoint x: 147, startPoint y: 12, endPoint x: 153, endPoint y: 15, distance: 6.9
click at [147, 13] on h5 "Gleise rodrigues maciel da silva - ID: 5yHNZY5y" at bounding box center [279, 27] width 305 height 48
copy h5 "Gleise"
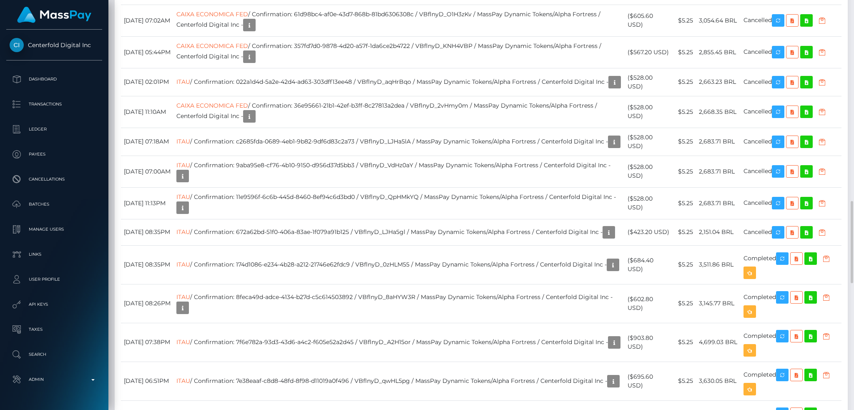
scroll to position [723, 0]
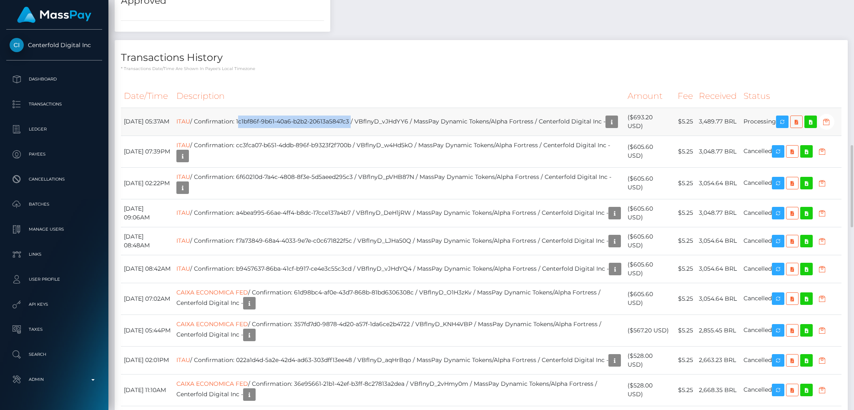
drag, startPoint x: 370, startPoint y: 82, endPoint x: 256, endPoint y: 83, distance: 113.4
click at [256, 108] on td "ITAU / Confirmation: 1c1bf86f-9b61-40a6-b2b2-20613a5847c3 / VBflnyD_vJHdYY6 / M…" at bounding box center [398, 122] width 451 height 28
copy td "1c1bf86f-9b61-40a6-b2b2-20613a5847c3"
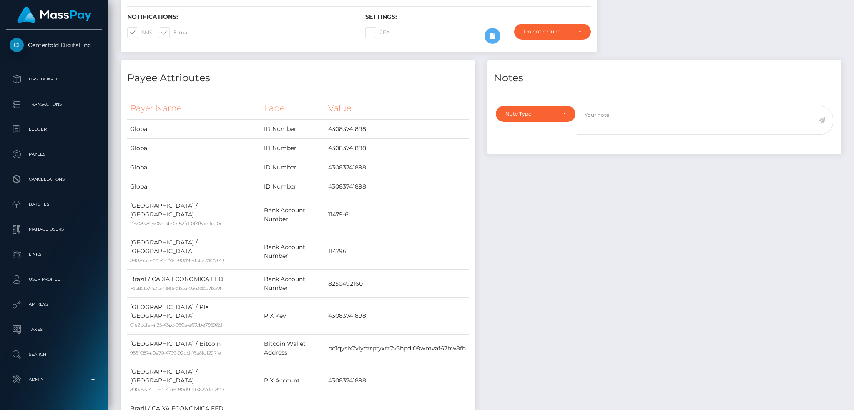
scroll to position [0, 0]
